Goal: Complete application form: Complete application form

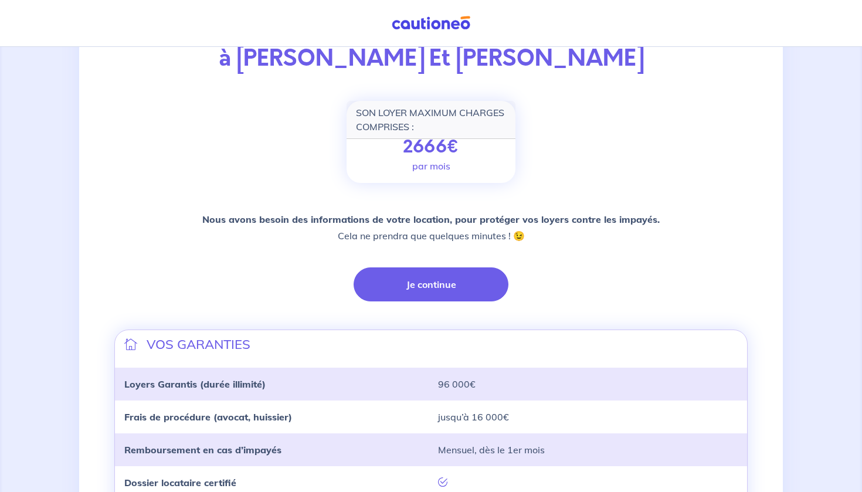
scroll to position [96, 0]
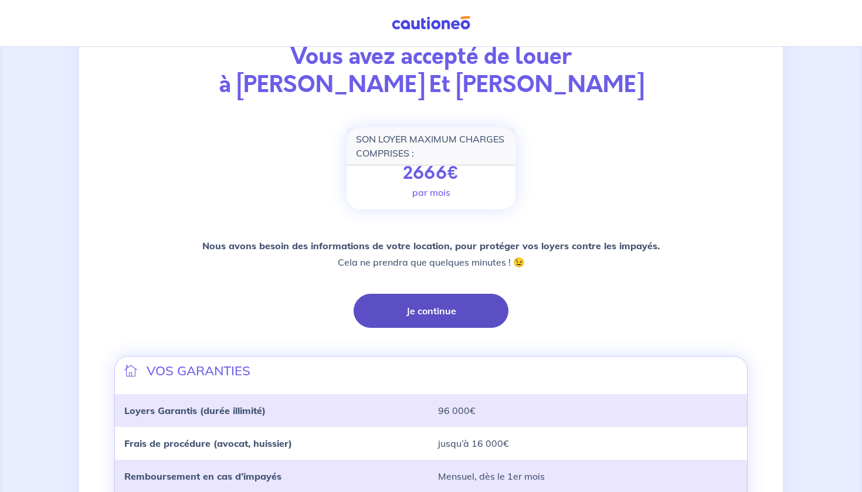
click at [474, 309] on button "Je continue" at bounding box center [431, 311] width 155 height 34
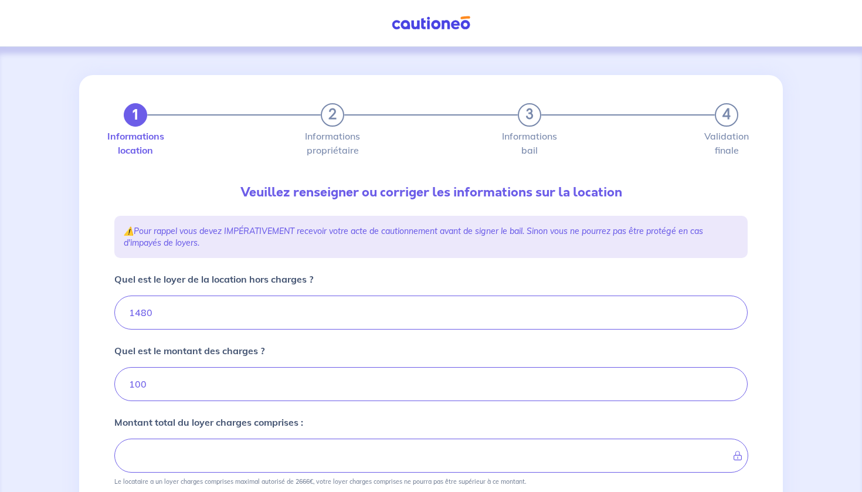
type input "1580"
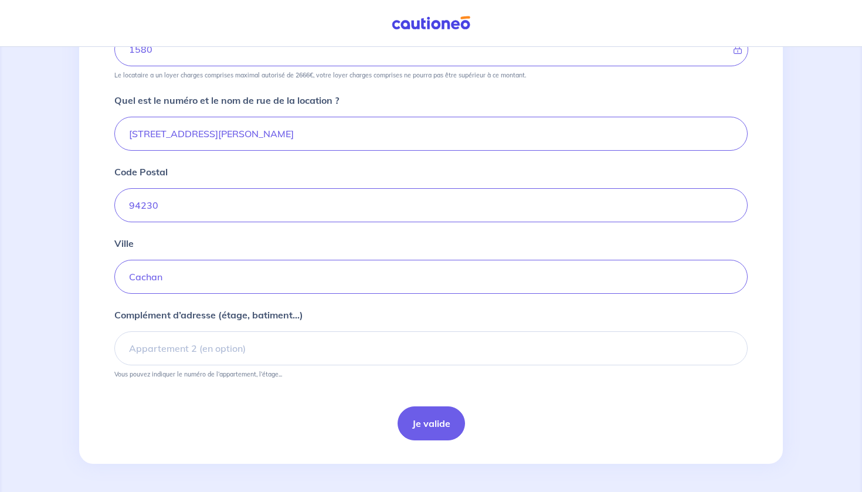
scroll to position [406, 0]
click at [419, 421] on button "Je valide" at bounding box center [431, 423] width 67 height 34
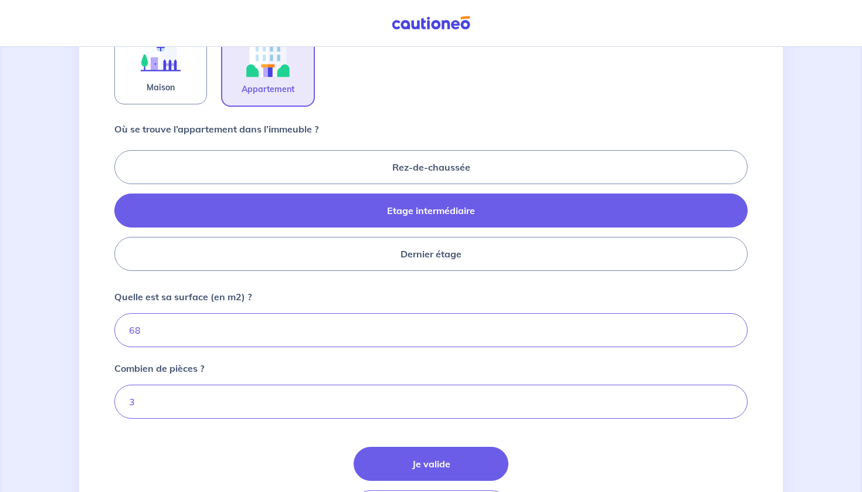
scroll to position [443, 0]
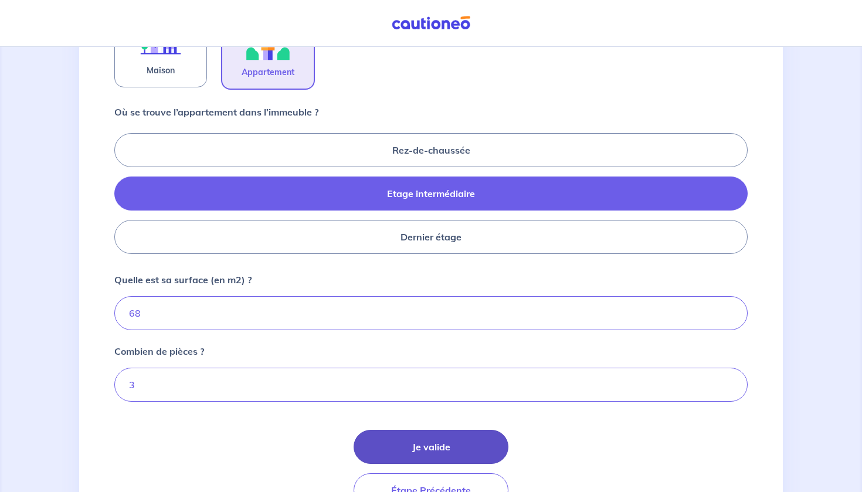
click at [422, 445] on button "Je valide" at bounding box center [431, 447] width 155 height 34
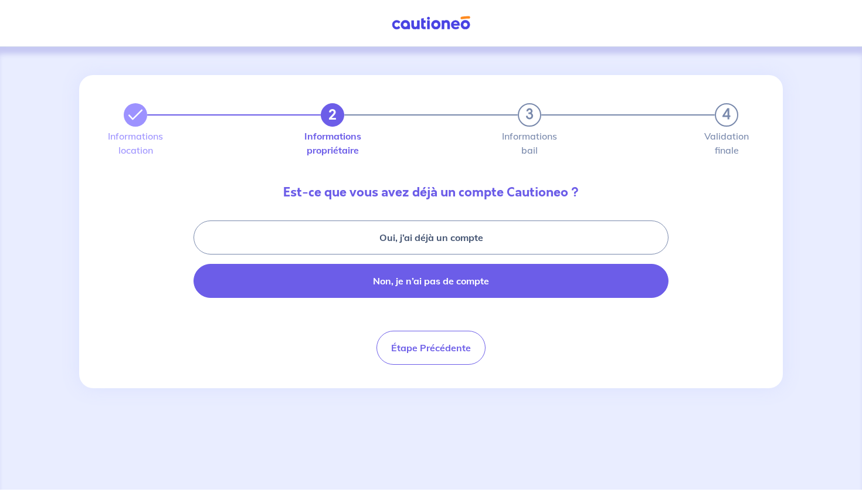
click at [494, 279] on button "Non, je n’ai pas de compte" at bounding box center [431, 281] width 475 height 34
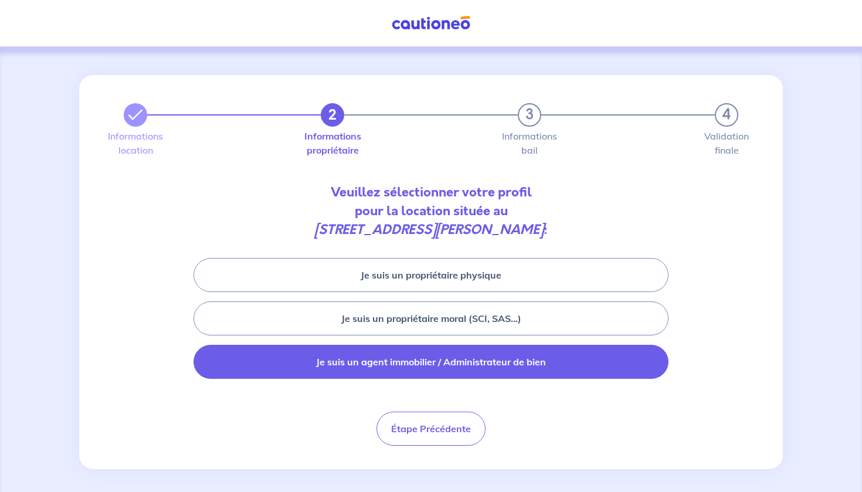
click at [402, 364] on button "Je suis un agent immobilier / Administrateur de bien" at bounding box center [431, 362] width 475 height 34
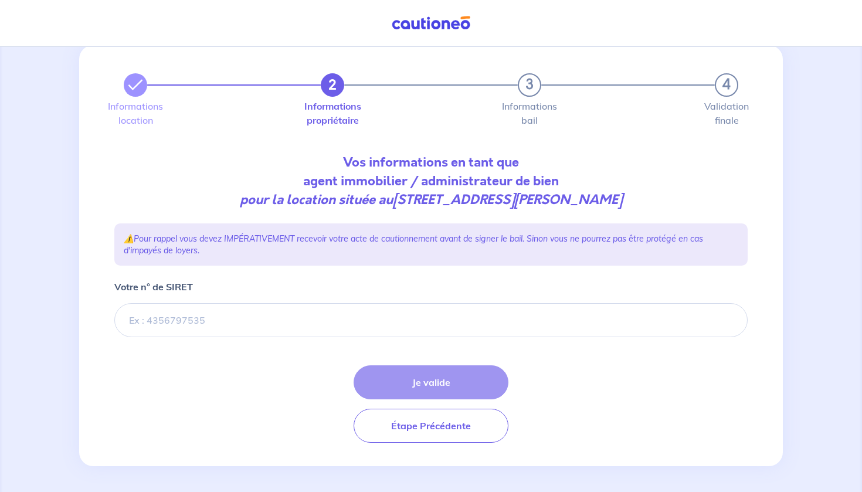
scroll to position [31, 0]
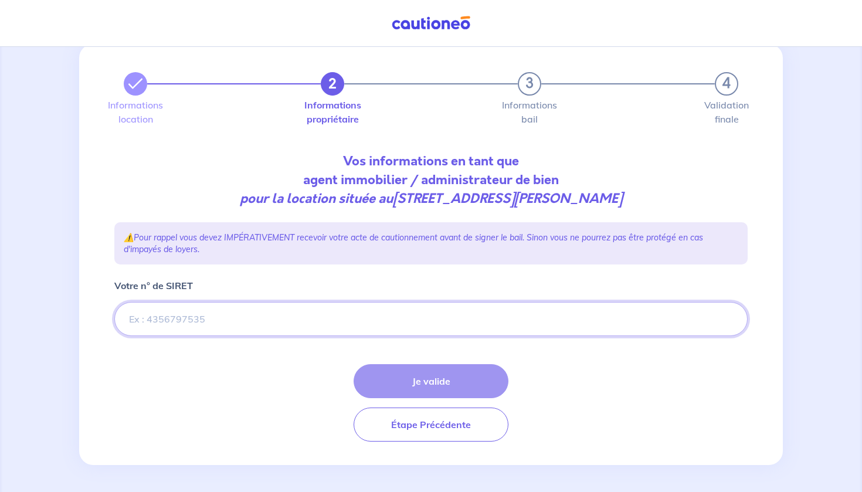
click at [221, 330] on input "Votre n° de SIRET" at bounding box center [431, 319] width 634 height 34
paste input "821 866 555"
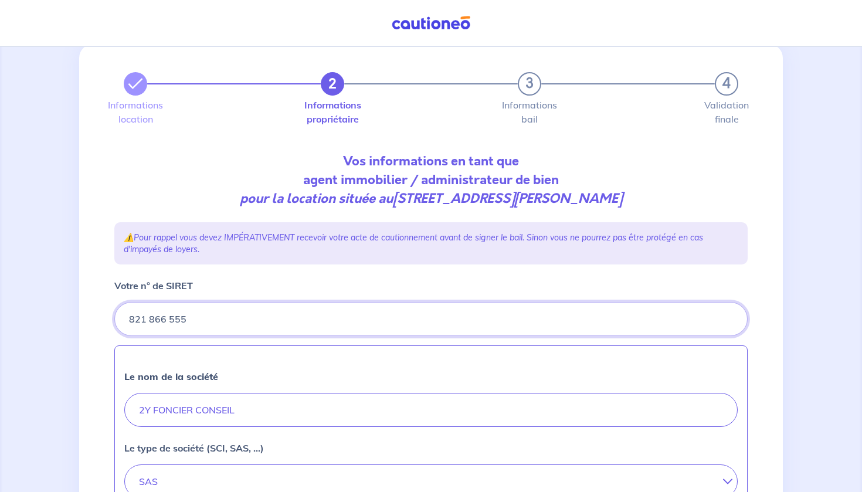
type input "821 866 555"
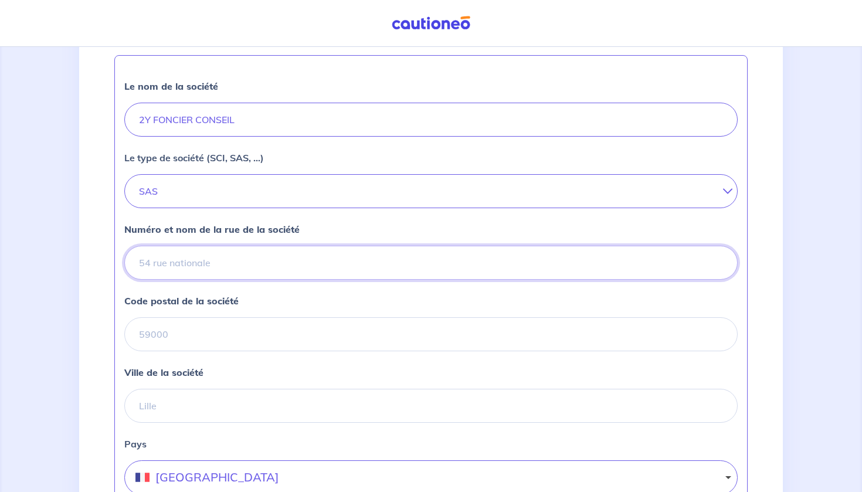
scroll to position [309, 0]
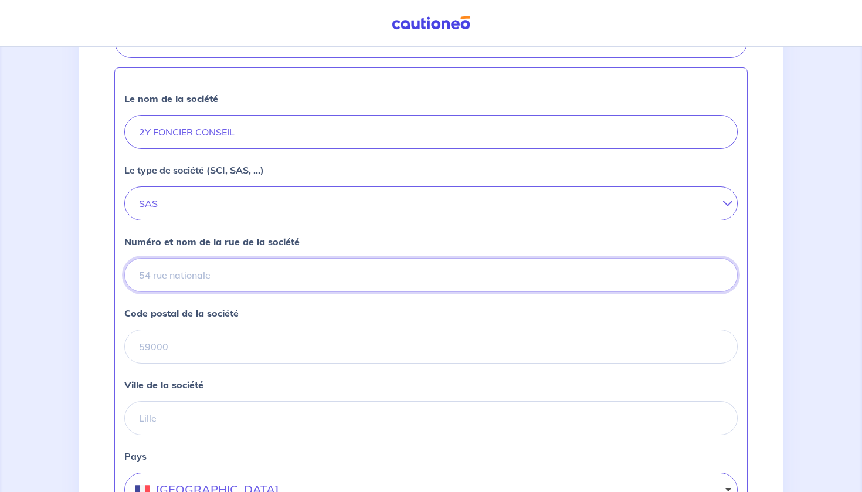
click at [243, 269] on input "Numéro et nom de la rue de la société" at bounding box center [431, 275] width 614 height 34
paste input "[STREET_ADDRESS] Saulnier Immeuble [PERSON_NAME]"
type input "[STREET_ADDRESS] Saulnier Immeuble [PERSON_NAME]"
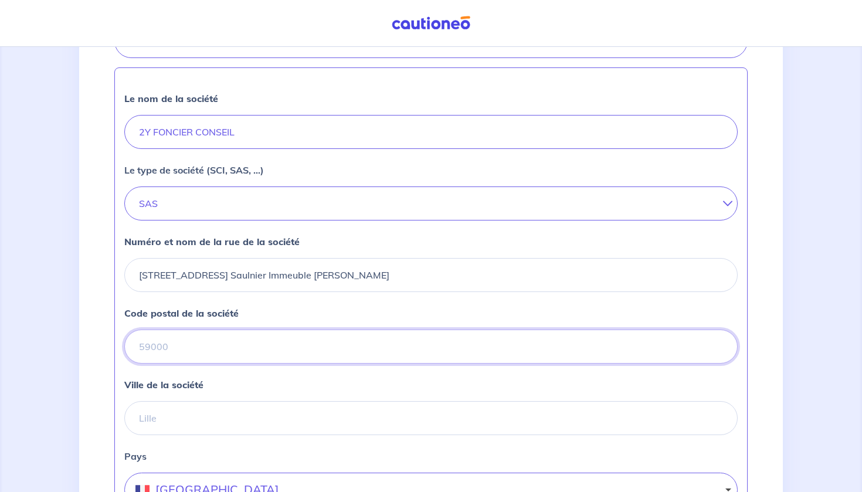
paste input "78140"
type input "78140"
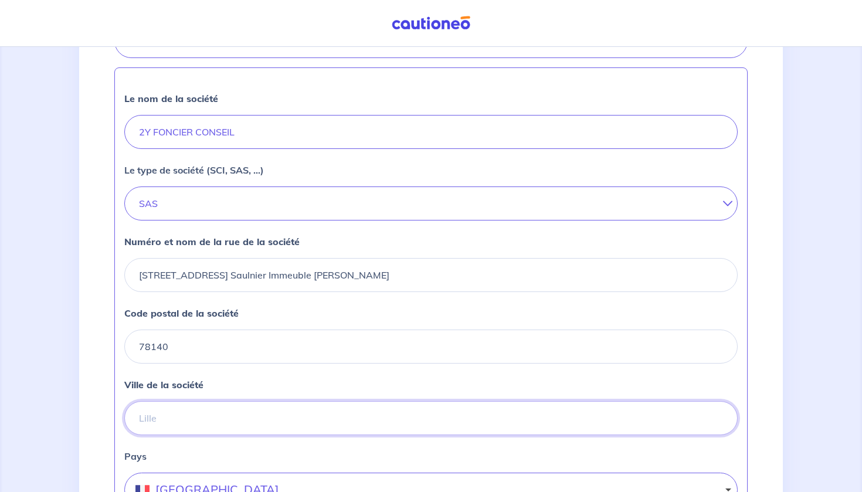
paste input "Vélizy-[GEOGRAPHIC_DATA]"
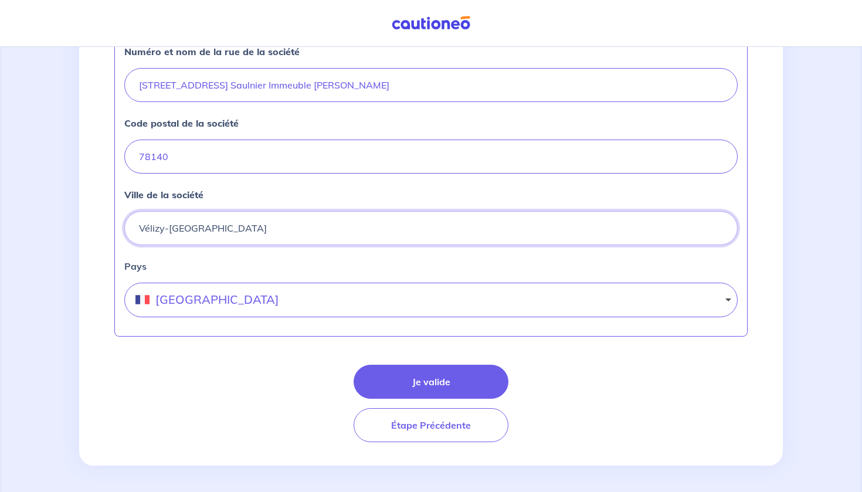
scroll to position [500, 0]
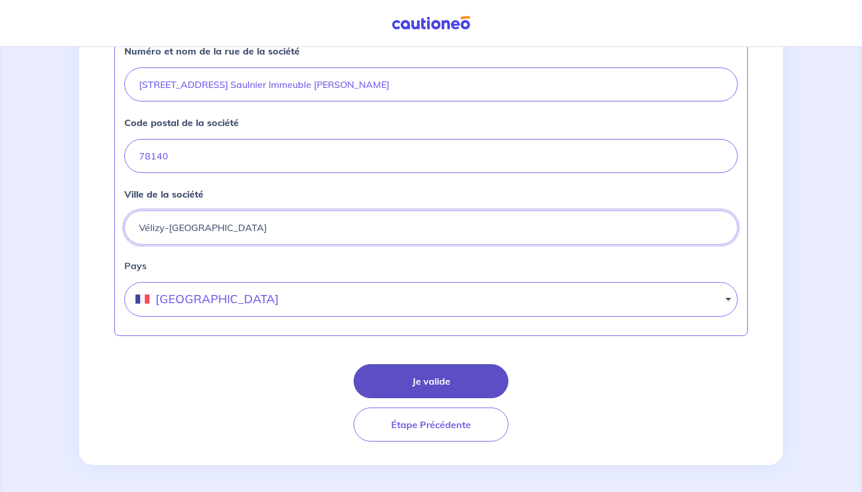
type input "Vélizy-[GEOGRAPHIC_DATA]"
click at [414, 380] on button "Je valide" at bounding box center [431, 381] width 155 height 34
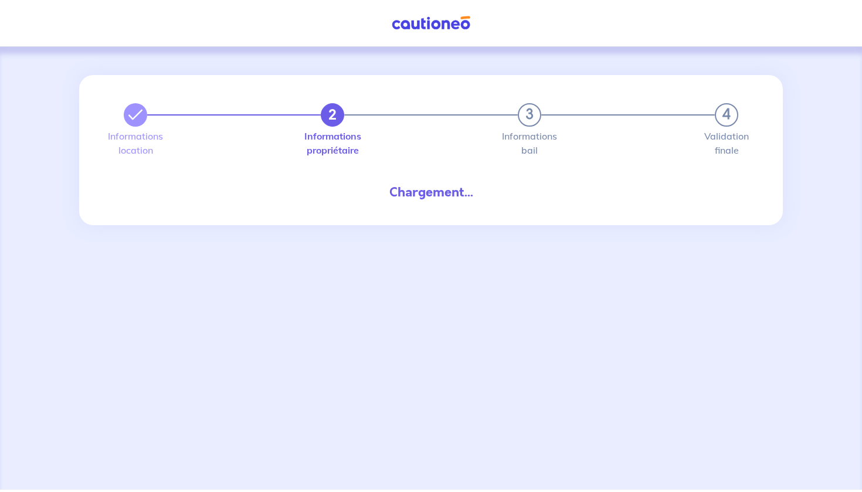
select select "FR"
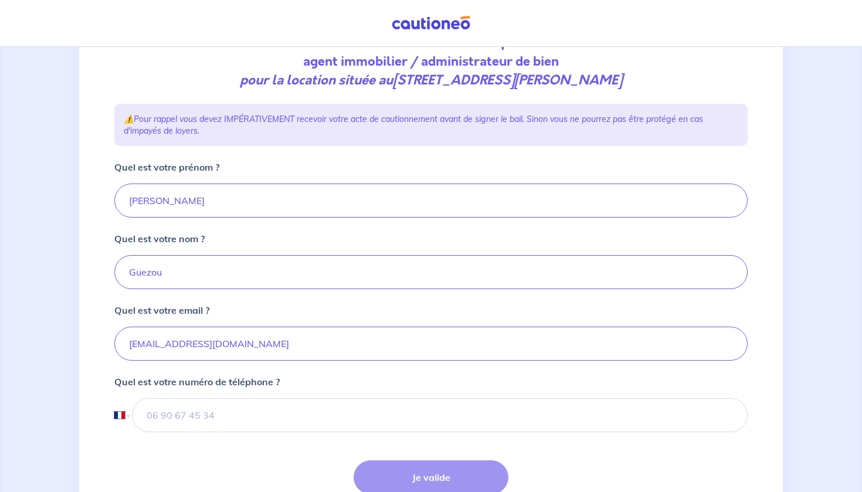
scroll to position [151, 0]
drag, startPoint x: 223, startPoint y: 198, endPoint x: 80, endPoint y: 204, distance: 143.2
type input "[PERSON_NAME]"
drag, startPoint x: 172, startPoint y: 272, endPoint x: 126, endPoint y: 260, distance: 47.8
click at [192, 273] on input "Guezou" at bounding box center [431, 271] width 634 height 34
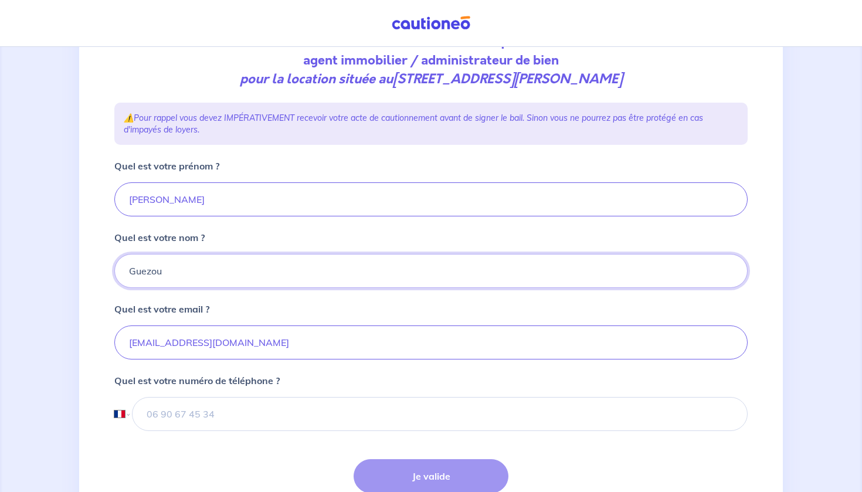
drag, startPoint x: 192, startPoint y: 273, endPoint x: 131, endPoint y: 273, distance: 60.4
click at [131, 273] on input "Guezou" at bounding box center [431, 271] width 634 height 34
type input "KADDOUR"
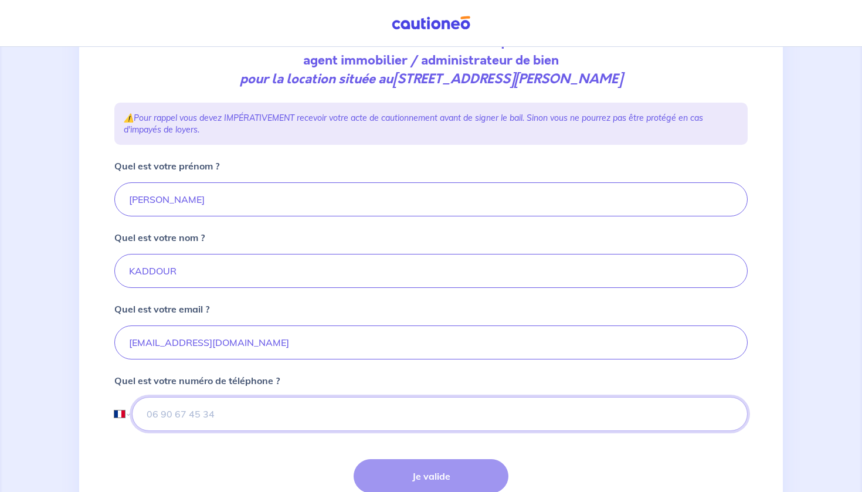
click at [194, 412] on input "tel" at bounding box center [440, 414] width 616 height 34
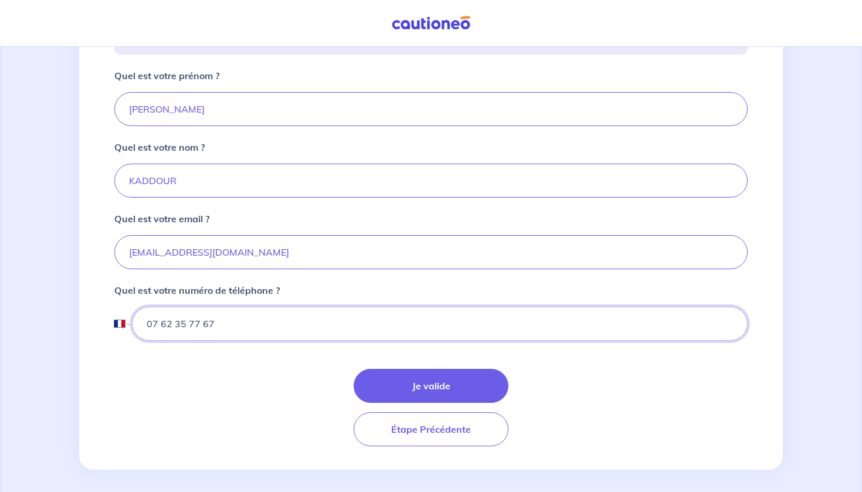
scroll to position [243, 0]
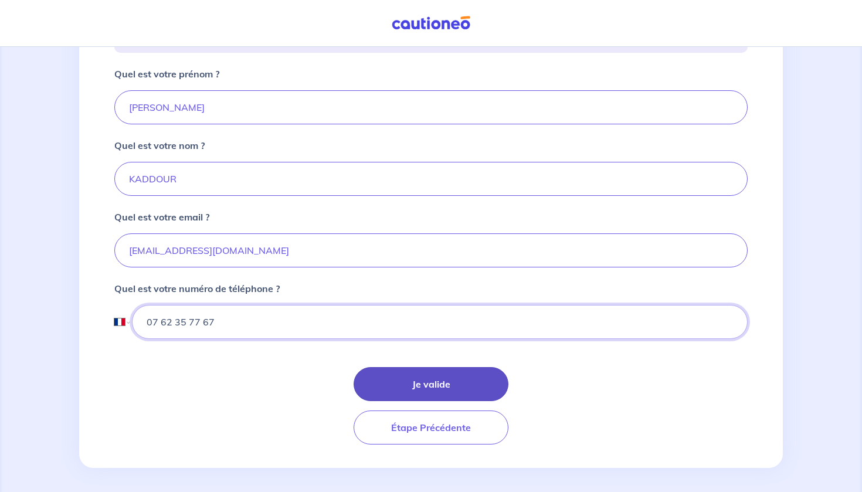
type input "07 62 35 77 67"
click at [397, 380] on button "Je valide" at bounding box center [431, 384] width 155 height 34
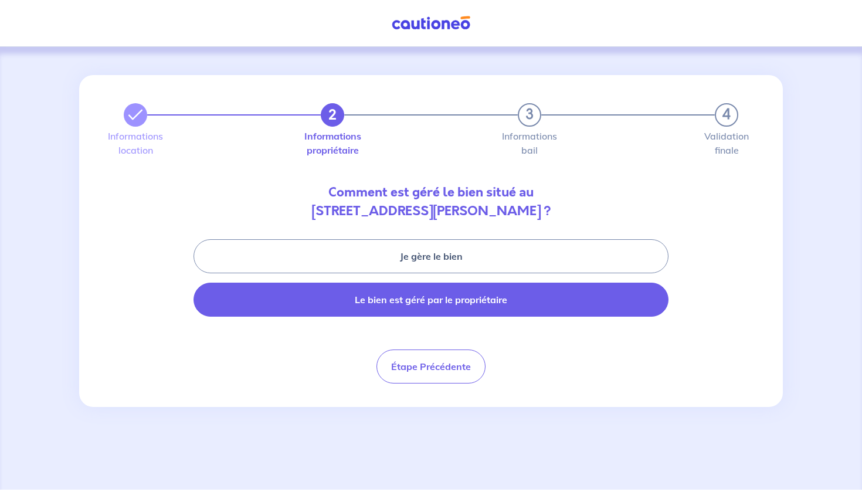
click at [424, 302] on button "Le bien est géré par le propriétaire" at bounding box center [431, 300] width 475 height 34
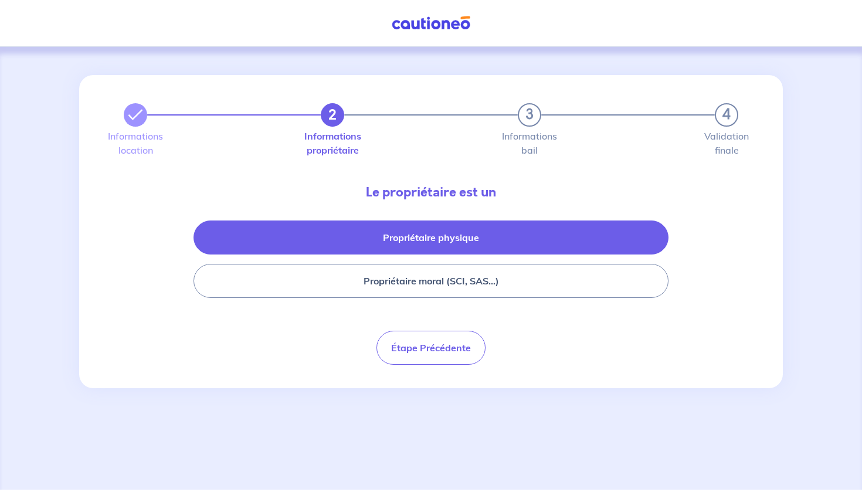
click at [443, 242] on button "Propriétaire physique" at bounding box center [431, 238] width 475 height 34
select select "FR"
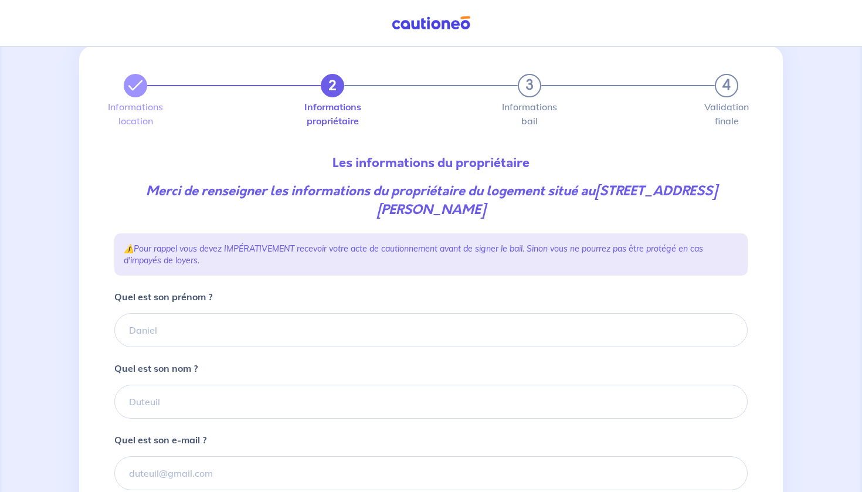
scroll to position [50, 0]
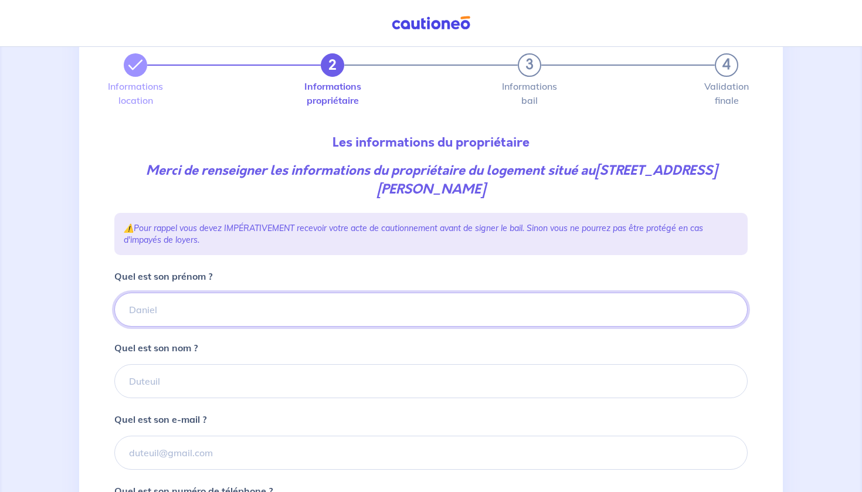
paste input "[PERSON_NAME]"
type input "[PERSON_NAME]"
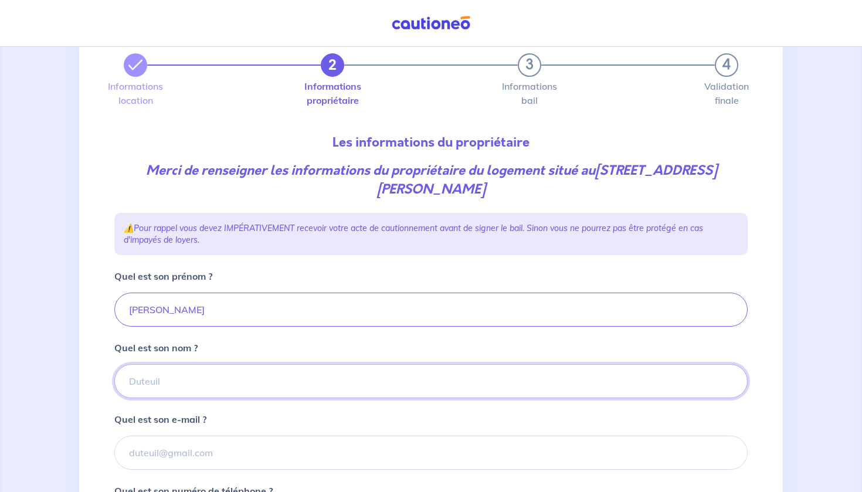
paste input "GUEZOU"
type input "GUEZOU"
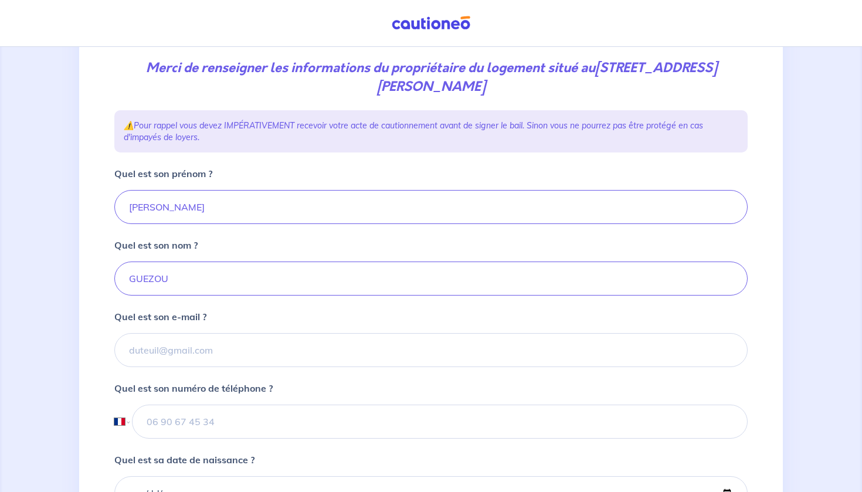
scroll to position [155, 0]
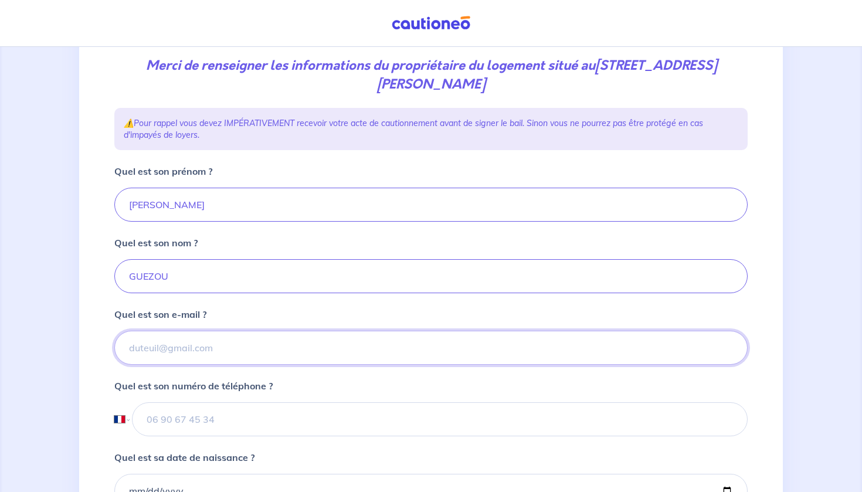
paste input "[EMAIL_ADDRESS][DOMAIN_NAME]"
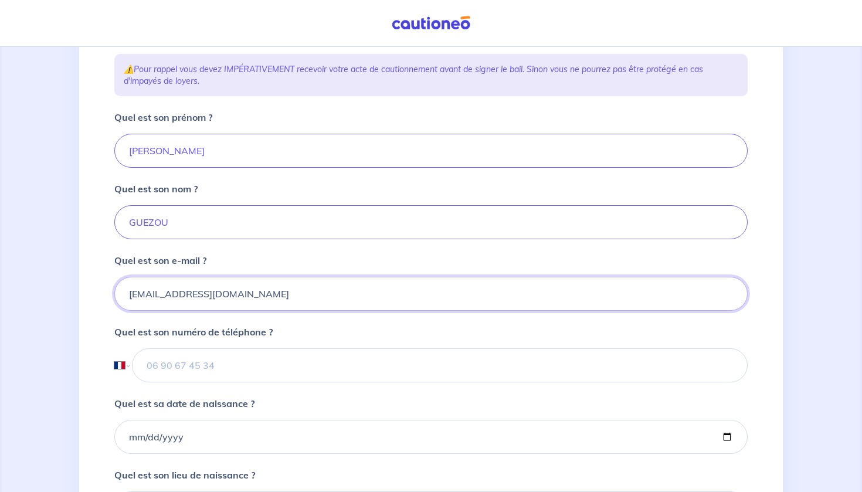
scroll to position [212, 0]
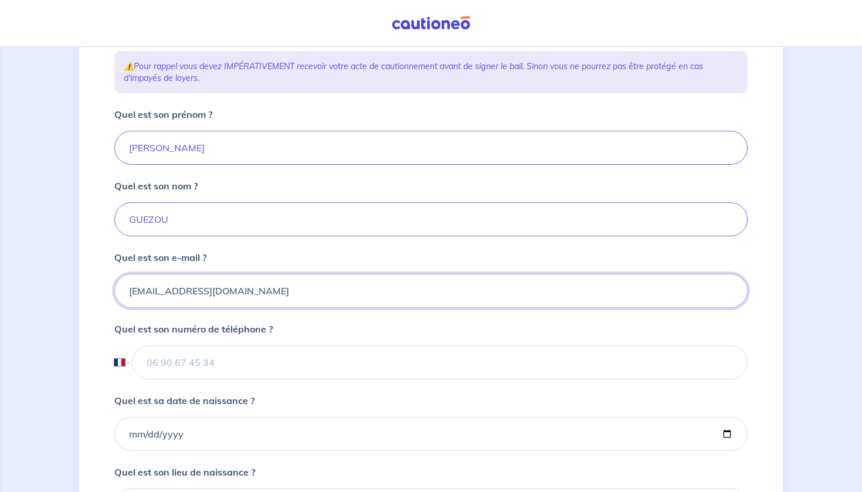
type input "[EMAIL_ADDRESS][DOMAIN_NAME]"
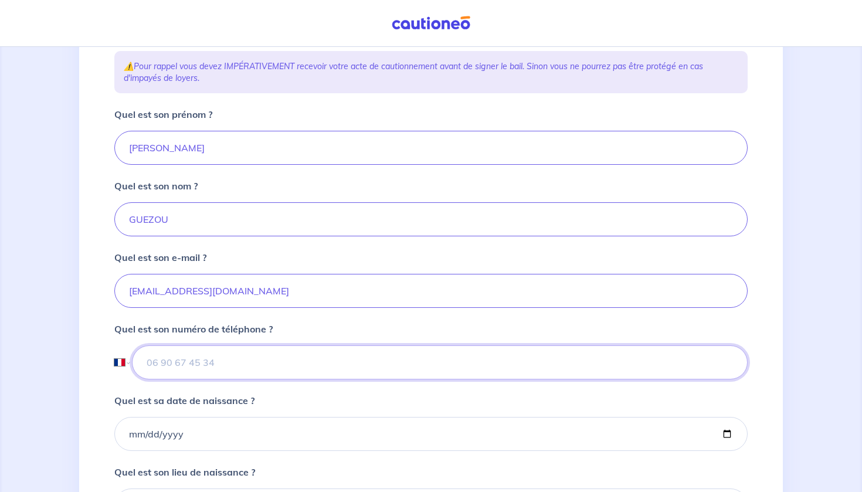
click at [193, 358] on input "tel" at bounding box center [440, 362] width 616 height 34
paste input "06 03 60 02 02"
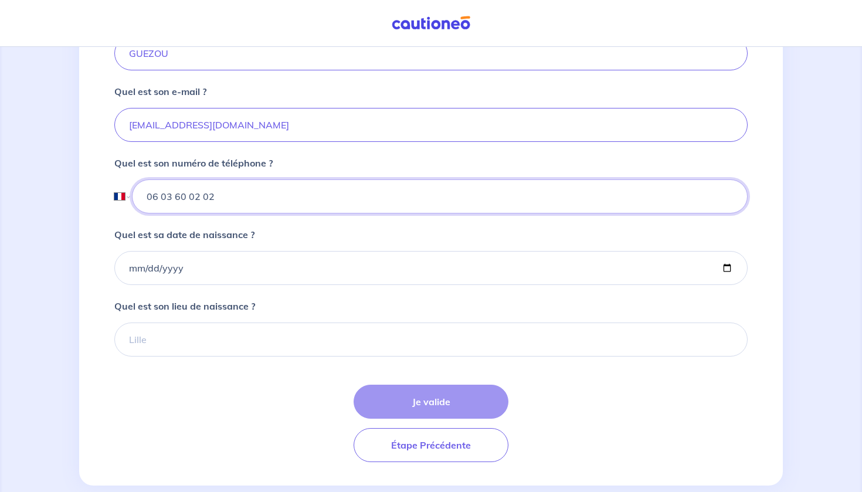
scroll to position [383, 0]
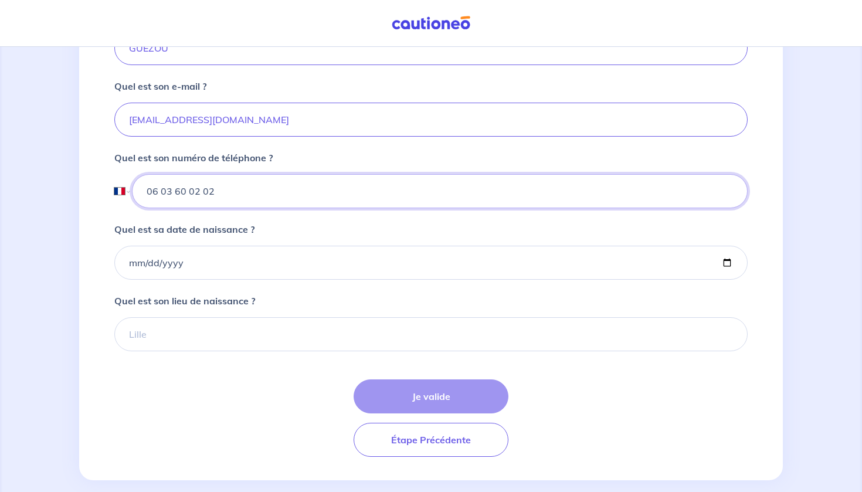
type input "06 03 60 02 02"
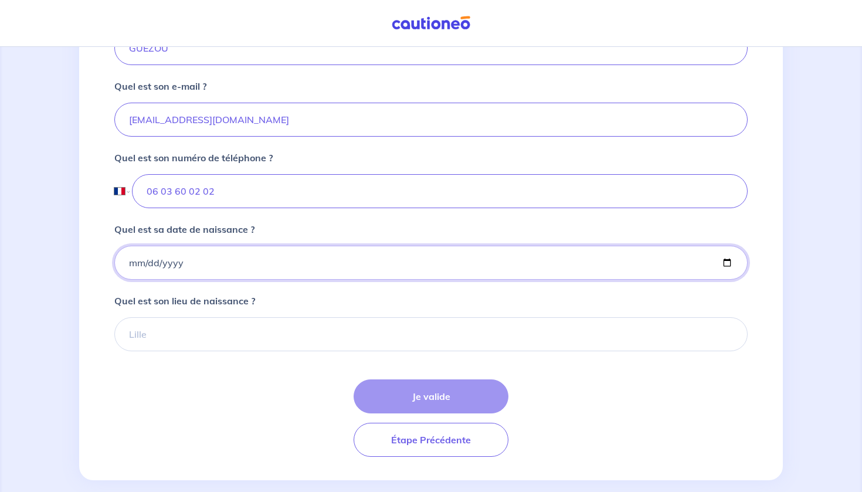
click at [241, 250] on input "Quel est sa date de naissance ?" at bounding box center [431, 263] width 634 height 34
type input "[DATE]"
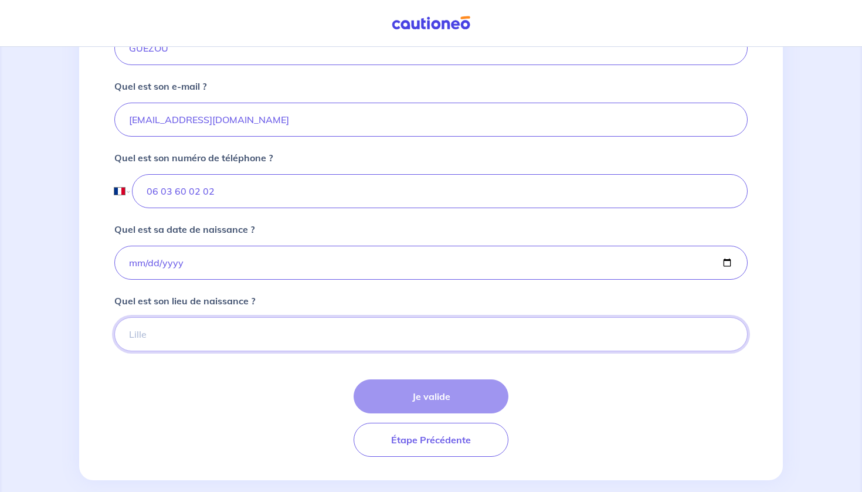
click at [163, 341] on input "Quel est son lieu de naissance ?" at bounding box center [431, 334] width 634 height 34
paste input "CLAMART"
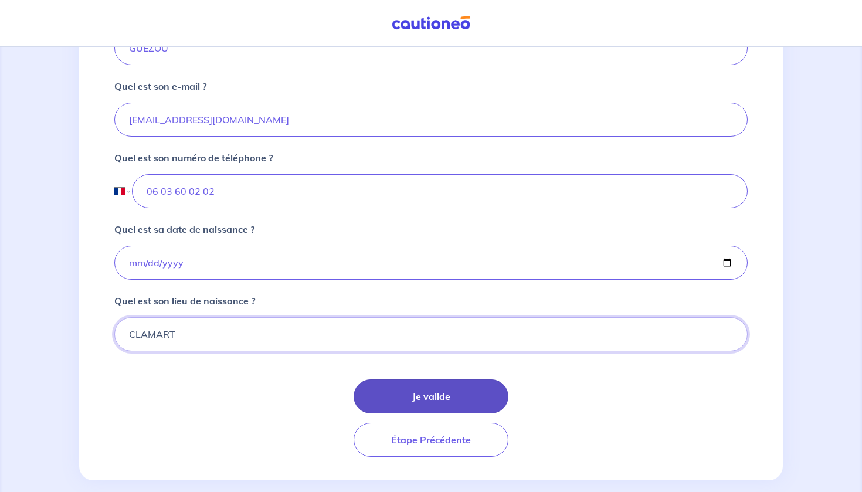
type input "CLAMART"
click at [421, 400] on button "Je valide" at bounding box center [431, 397] width 155 height 34
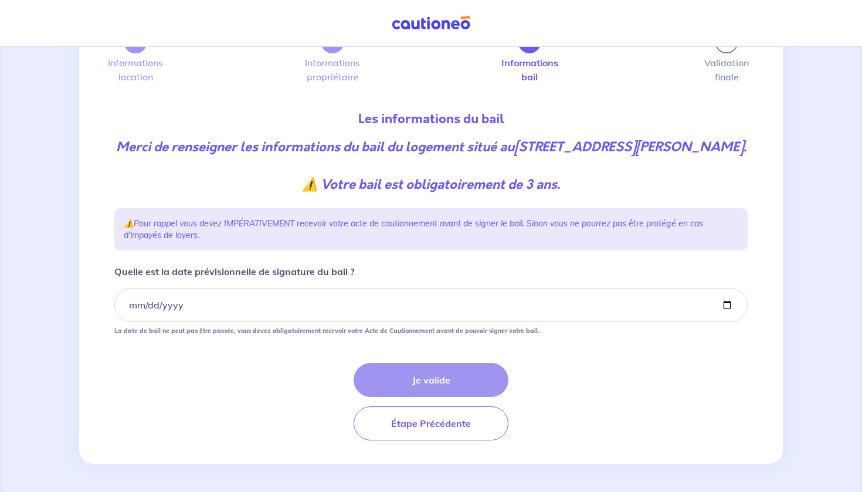
scroll to position [79, 0]
click at [135, 317] on input "Quelle est la date prévisionnelle de signature du bail ?" at bounding box center [431, 305] width 634 height 34
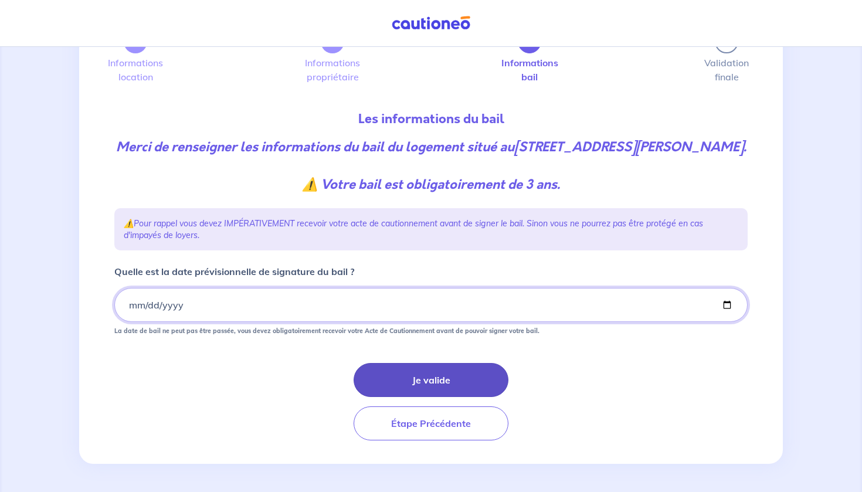
type input "[DATE]"
click at [401, 392] on button "Je valide" at bounding box center [431, 380] width 155 height 34
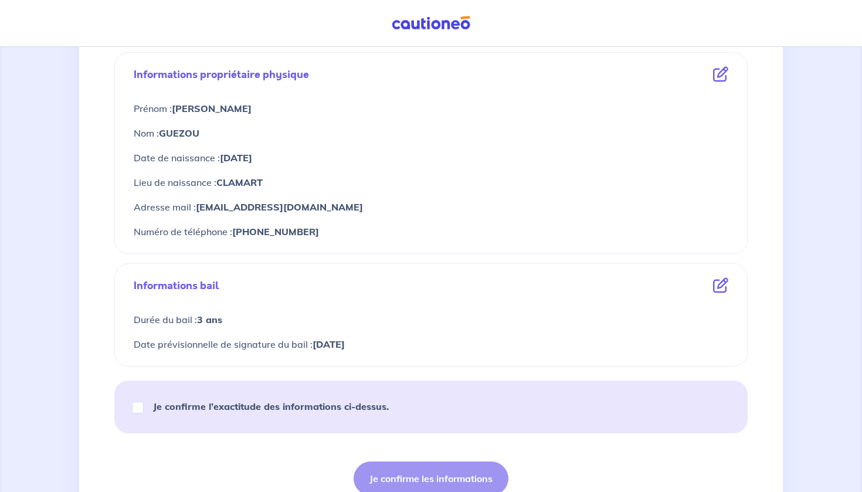
scroll to position [419, 0]
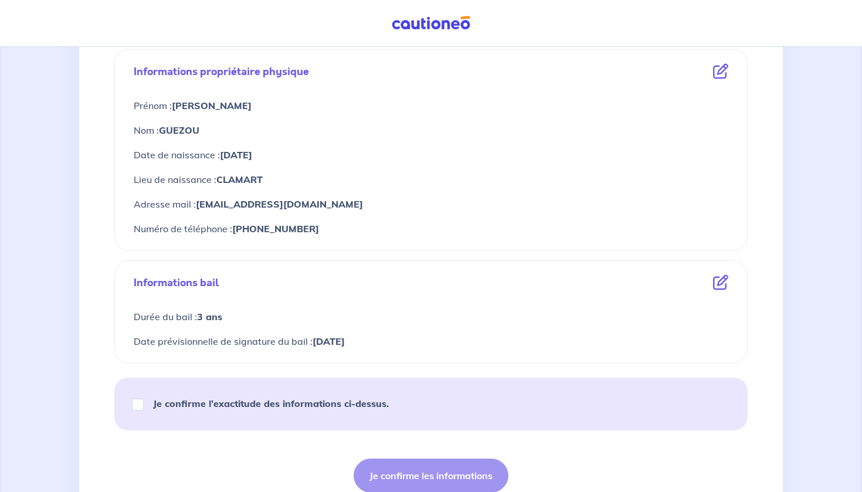
click at [141, 409] on input "Je confirme l’exactitude des informations ci-dessus." at bounding box center [138, 405] width 12 height 12
checkbox input "true"
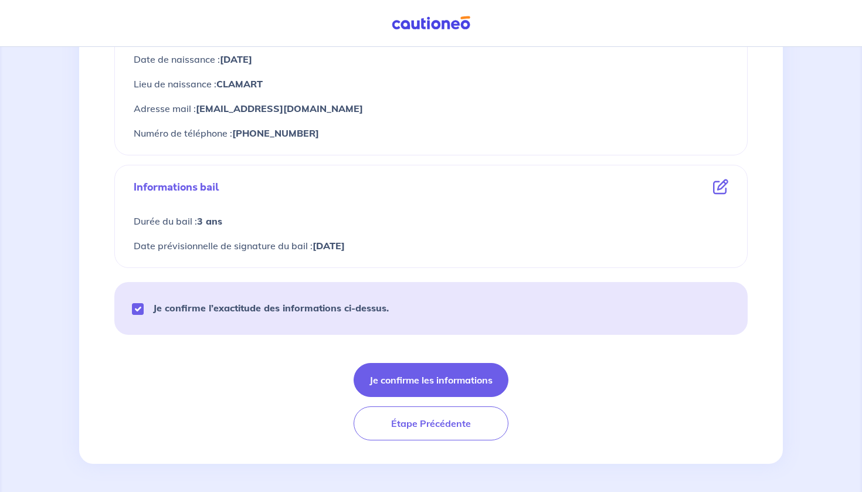
scroll to position [514, 0]
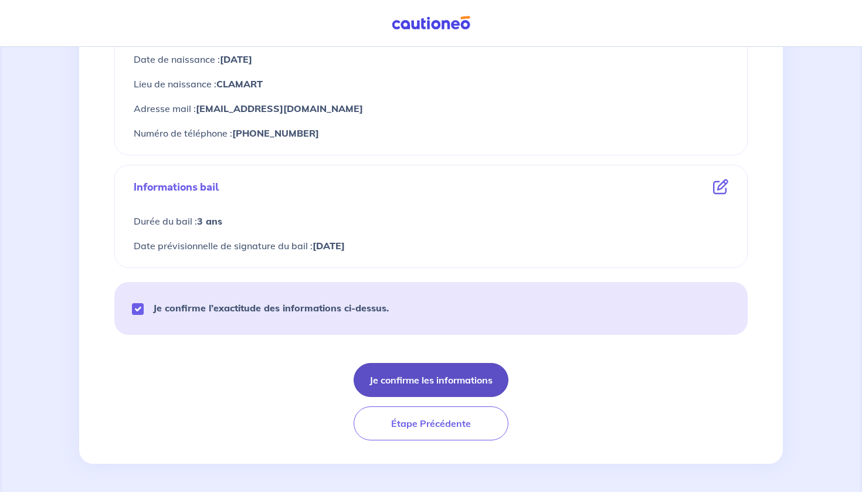
click at [439, 381] on button "Je confirme les informations" at bounding box center [431, 380] width 155 height 34
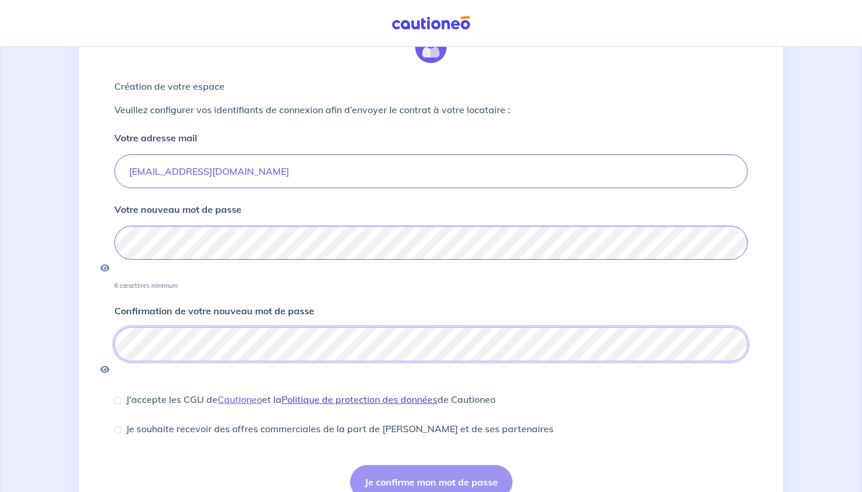
scroll to position [61, 0]
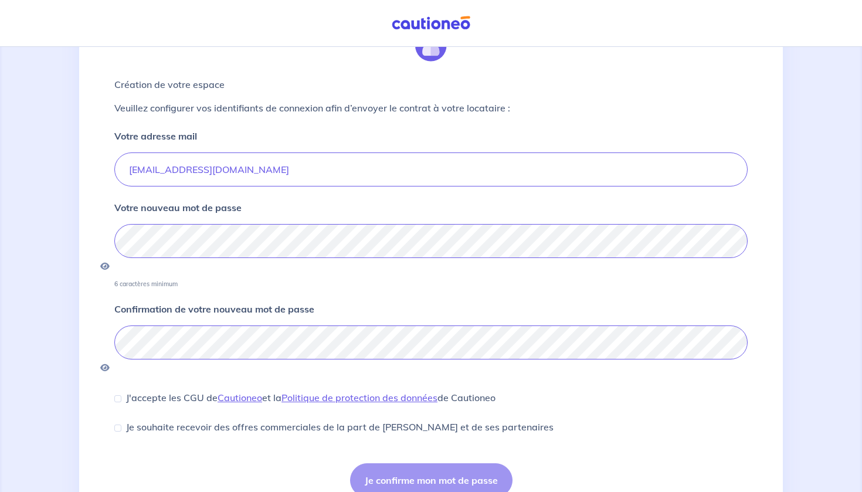
click at [119, 395] on input "J'accepte les CGU de [PERSON_NAME] et la Politique de protection des données de…" at bounding box center [117, 398] width 7 height 7
checkbox input "true"
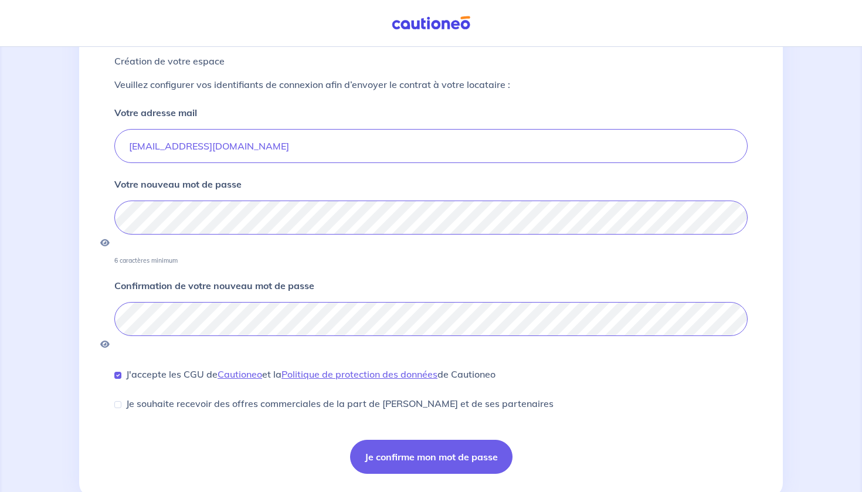
scroll to position [84, 0]
click at [461, 441] on button "Je confirme mon mot de passe" at bounding box center [431, 458] width 162 height 34
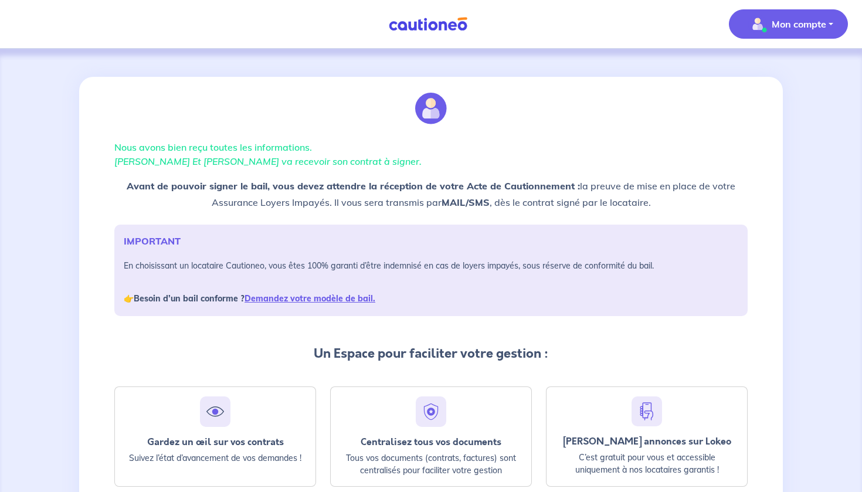
click at [831, 29] on button "Mon compte" at bounding box center [788, 23] width 119 height 29
click at [770, 74] on link "Mes informations" at bounding box center [777, 73] width 94 height 19
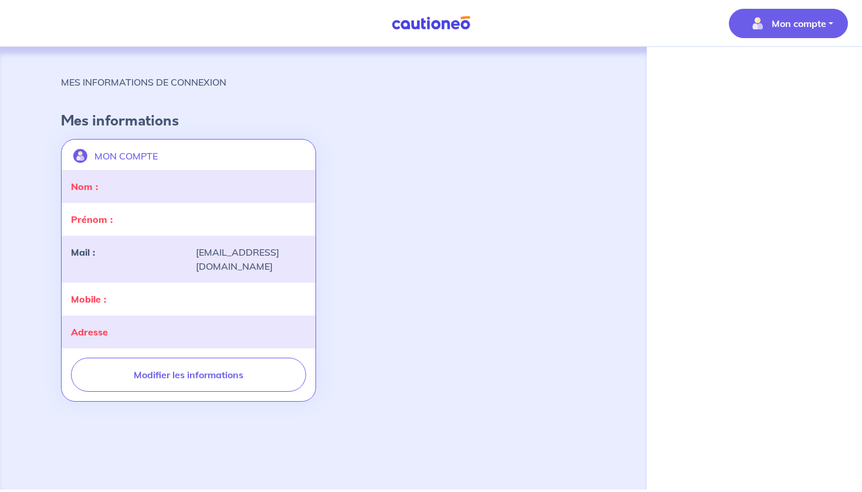
select select "FR"
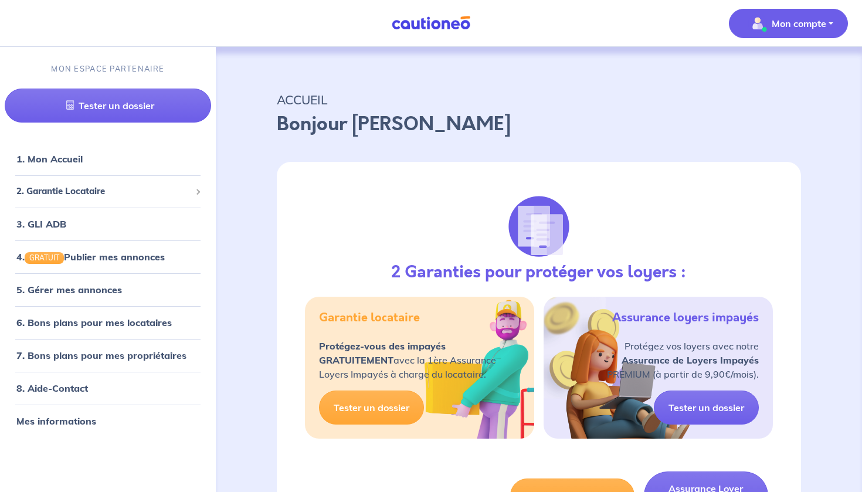
click at [800, 21] on p "Mon compte" at bounding box center [799, 23] width 55 height 14
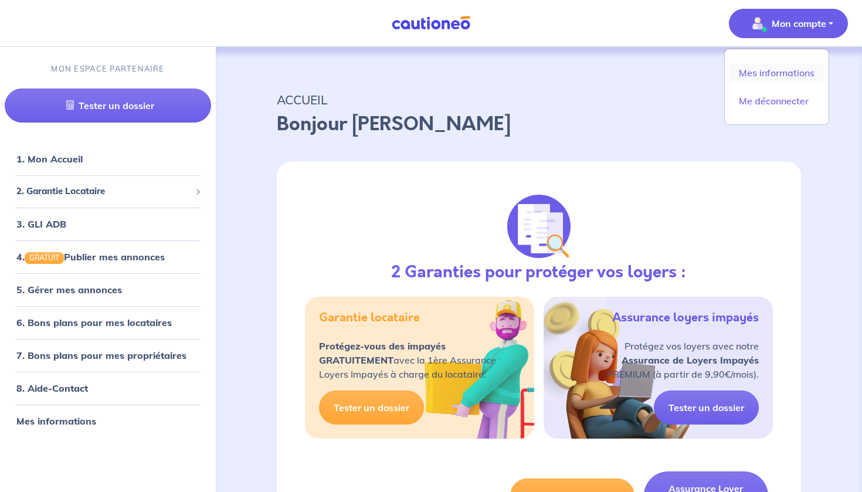
click at [767, 72] on link "Mes informations" at bounding box center [777, 72] width 94 height 19
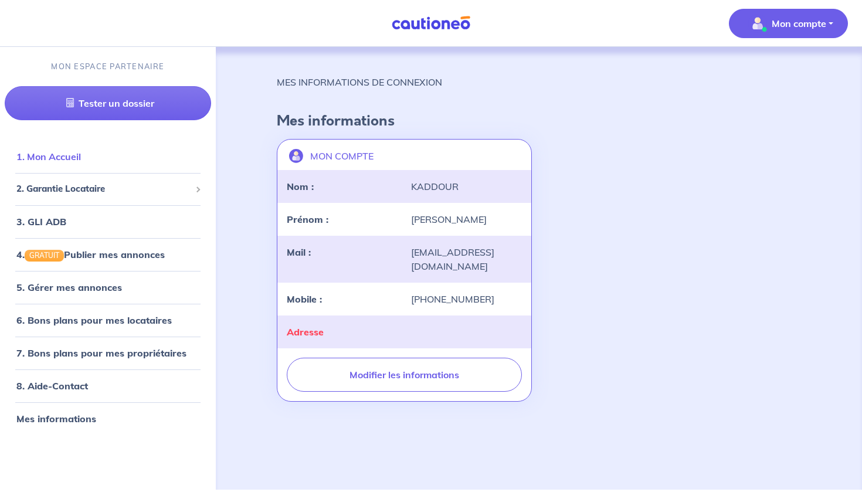
click at [67, 159] on link "1. Mon Accueil" at bounding box center [48, 157] width 65 height 12
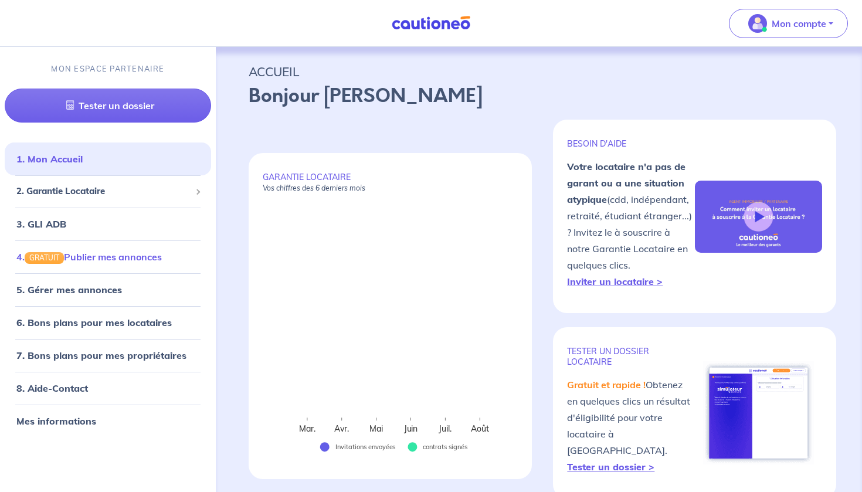
click at [127, 259] on link "4. GRATUIT Publier mes annonces" at bounding box center [88, 257] width 145 height 12
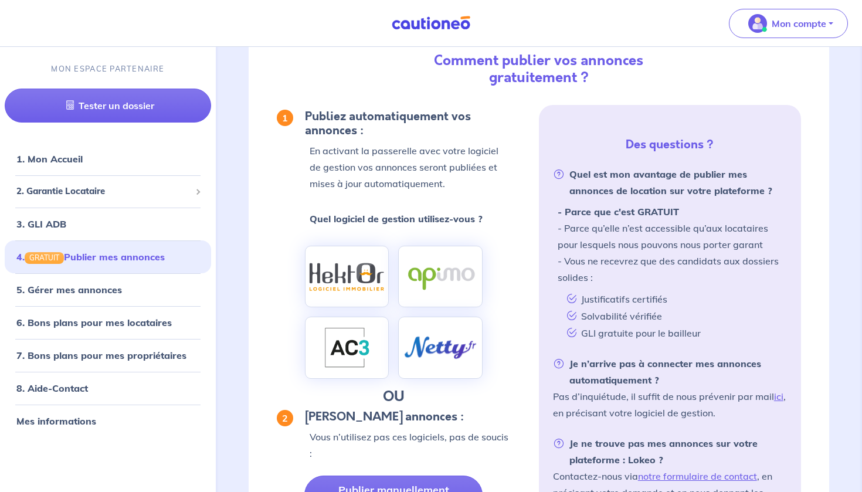
scroll to position [92, 0]
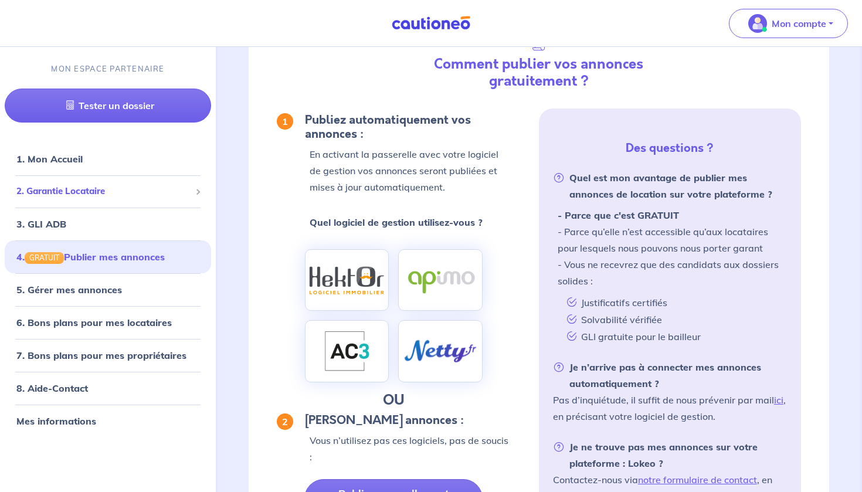
click at [121, 189] on span "2. Garantie Locataire" at bounding box center [103, 191] width 174 height 13
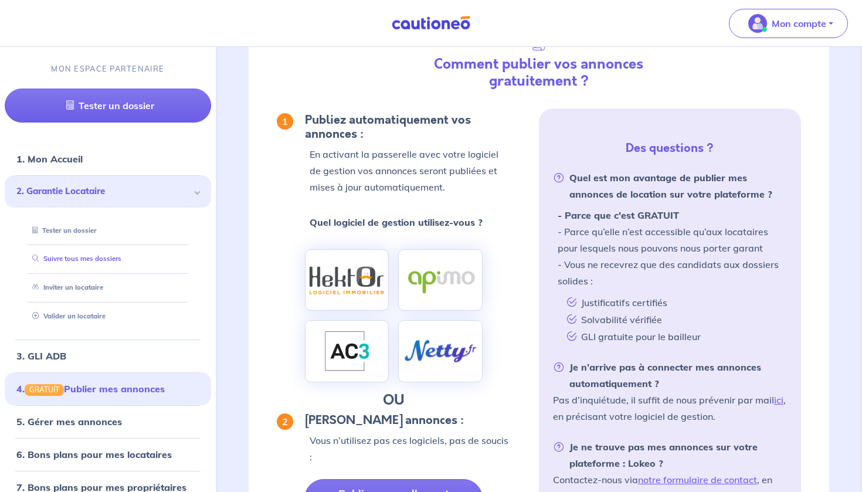
click at [109, 261] on link "Suivre tous mes dossiers" at bounding box center [75, 259] width 94 height 8
